Goal: Register for event/course

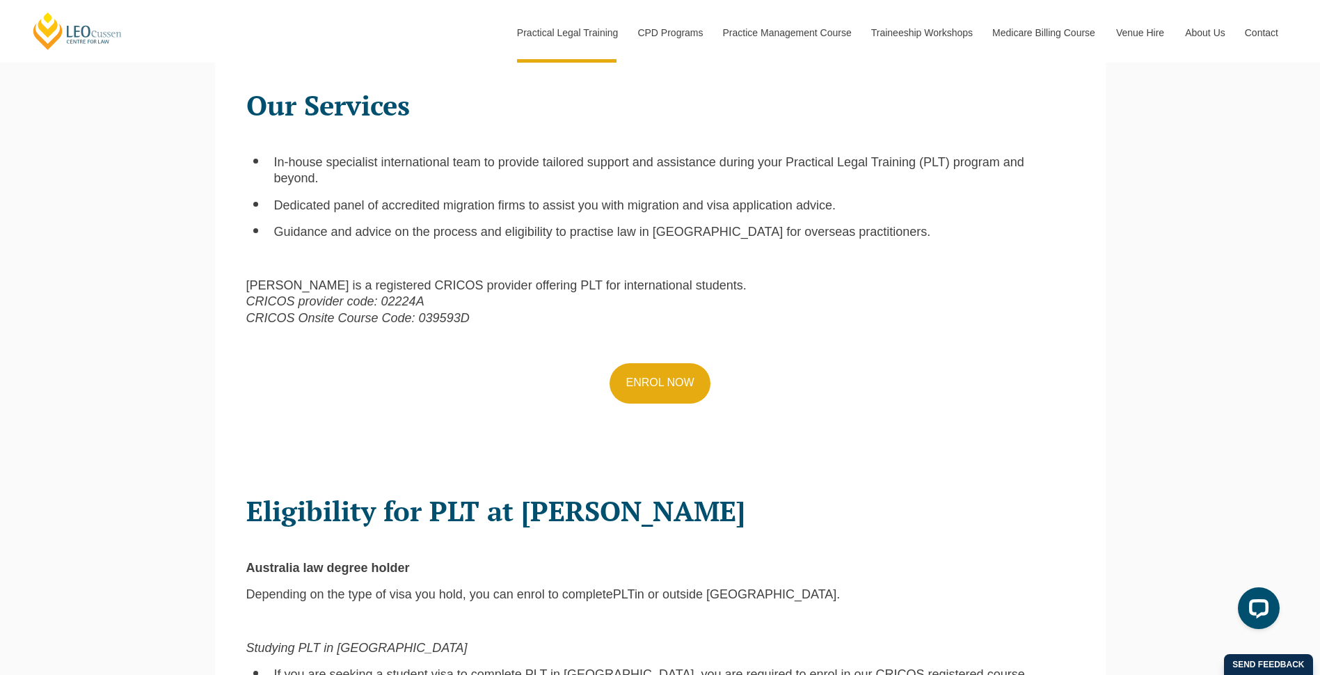
scroll to position [557, 0]
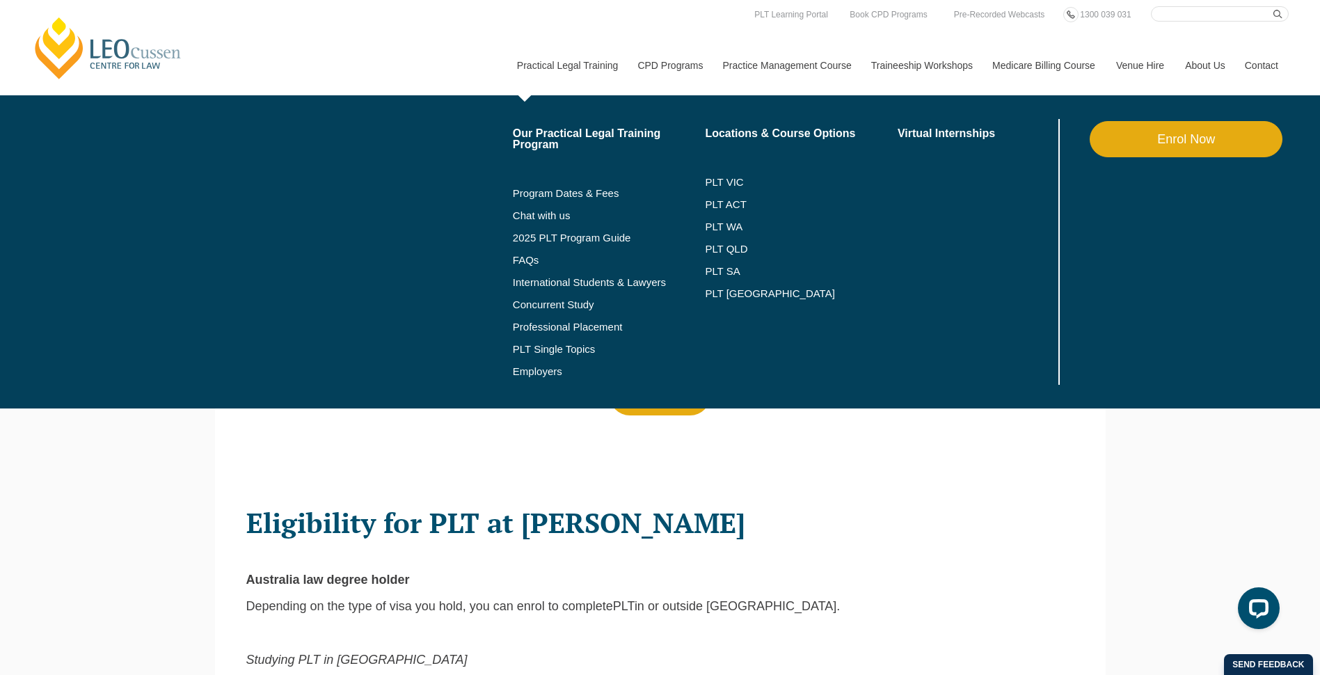
click at [567, 40] on link "Practical Legal Training" at bounding box center [566, 65] width 121 height 60
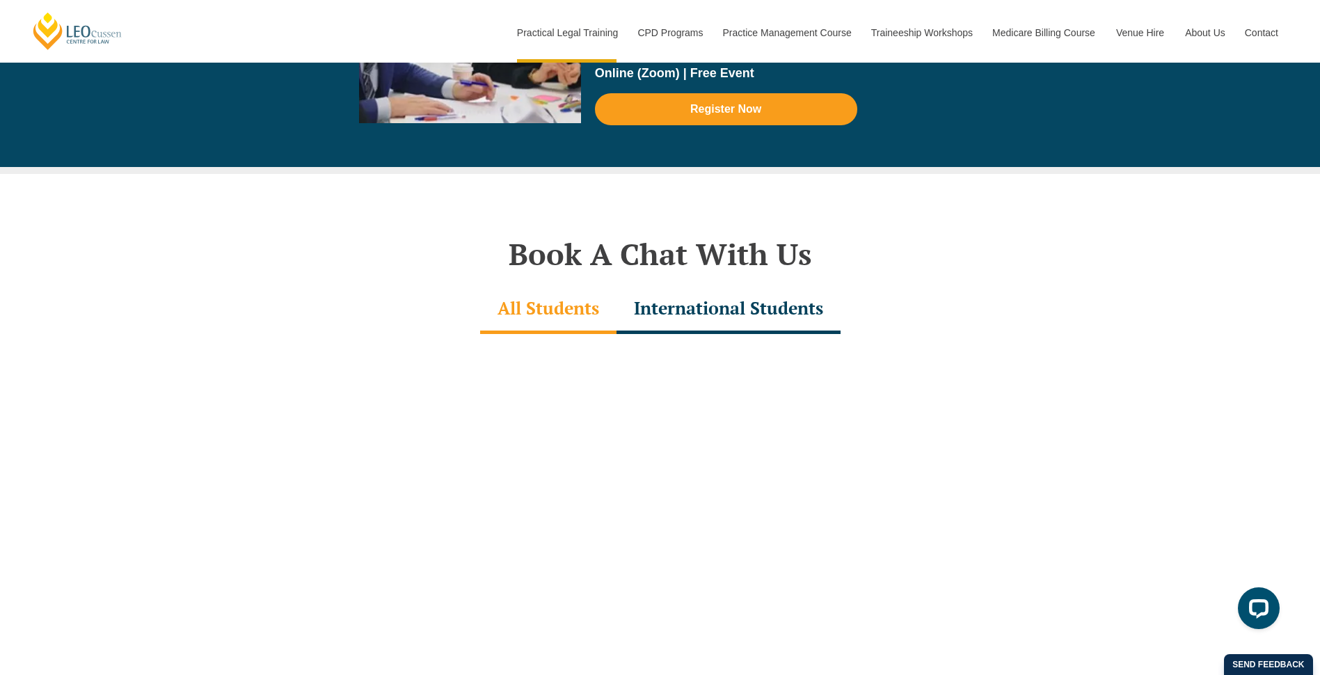
scroll to position [4453, 0]
